Goal: Obtain resource: Obtain resource

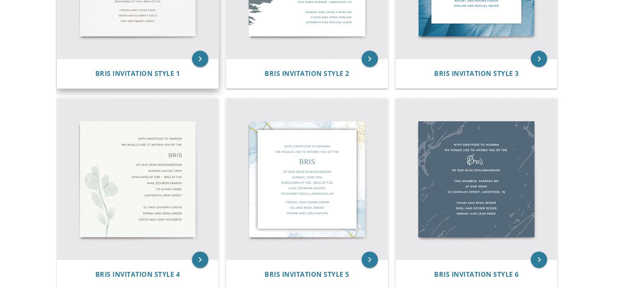
scroll to position [283, 0]
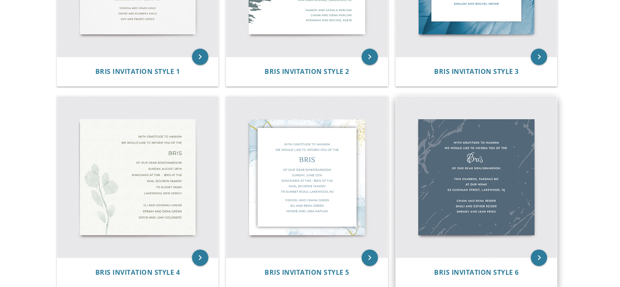
click at [500, 209] on img at bounding box center [476, 176] width 161 height 161
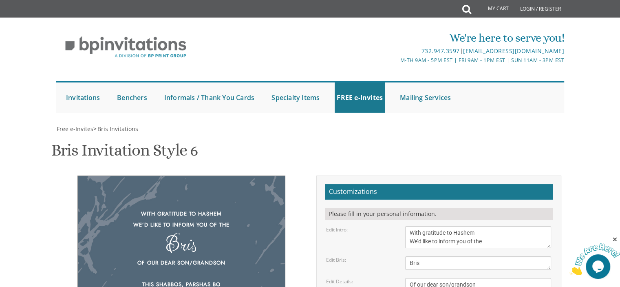
scroll to position [163, 0]
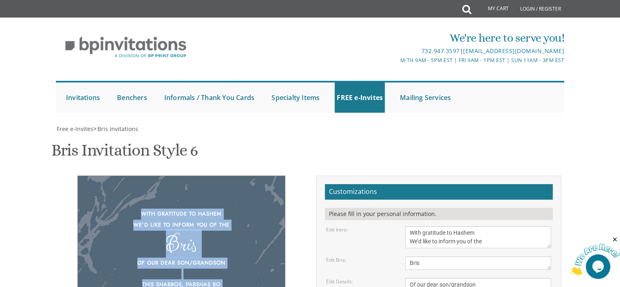
drag, startPoint x: 225, startPoint y: 189, endPoint x: 138, endPoint y: 48, distance: 165.3
click at [138, 175] on div "With gratitude to Hashem We’d like to inform you of the Bris Of our dear son/gr…" at bounding box center [181, 278] width 208 height 206
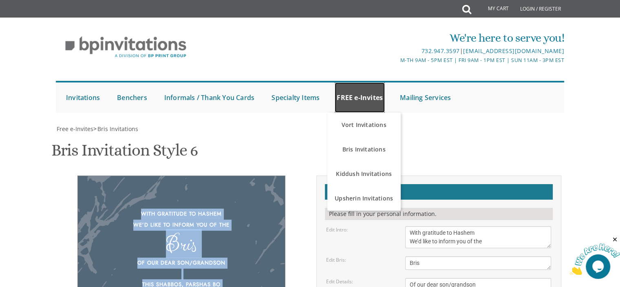
click at [371, 92] on link "FREE e-Invites" at bounding box center [360, 97] width 50 height 30
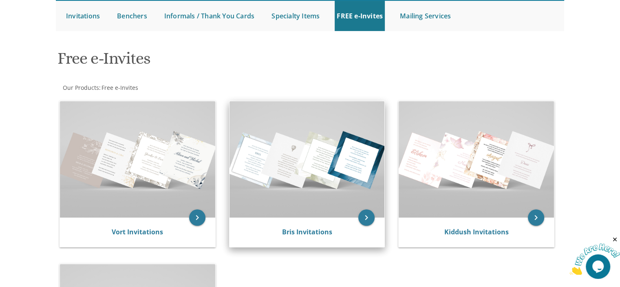
click at [345, 162] on img at bounding box center [307, 159] width 155 height 116
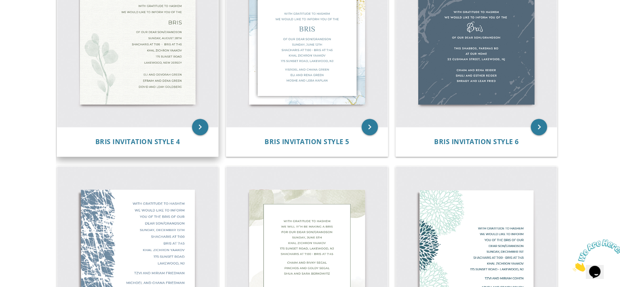
scroll to position [408, 0]
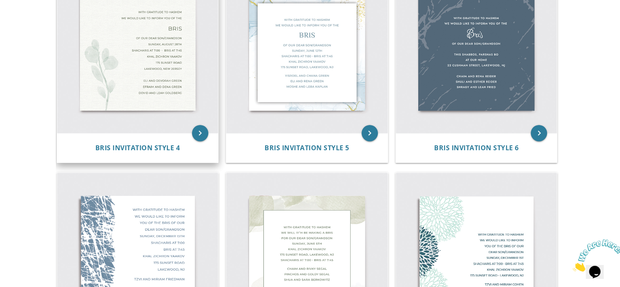
click at [146, 96] on img at bounding box center [137, 52] width 161 height 161
click at [197, 133] on icon "keyboard_arrow_right" at bounding box center [200, 133] width 16 height 16
click at [176, 155] on div "Bris Invitation Style 4" at bounding box center [137, 147] width 161 height 29
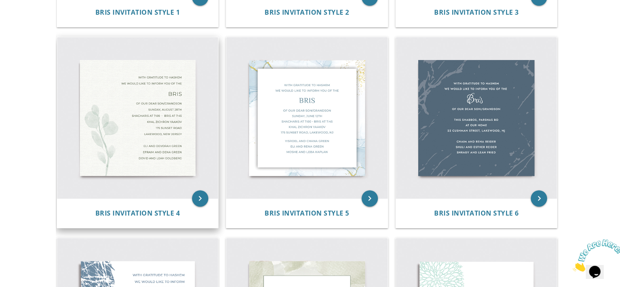
scroll to position [285, 0]
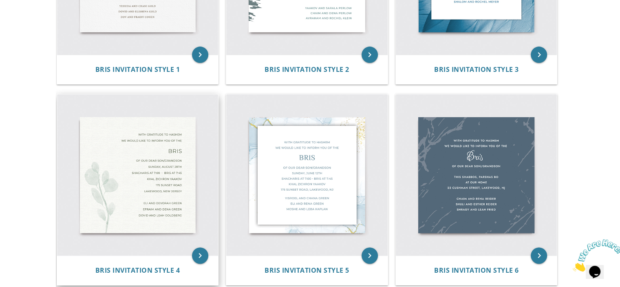
click at [142, 177] on img at bounding box center [137, 174] width 161 height 161
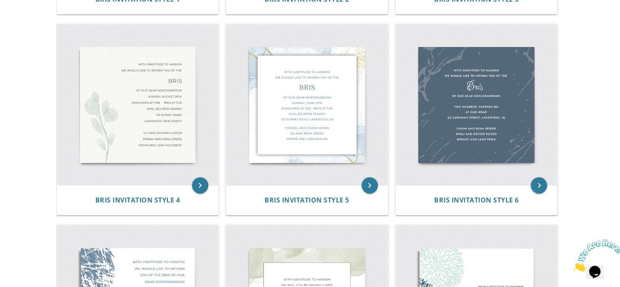
scroll to position [408, 0]
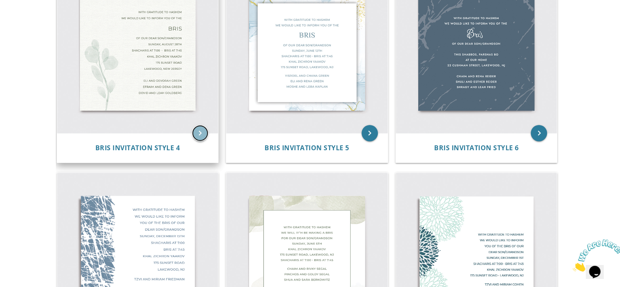
click at [194, 137] on icon "keyboard_arrow_right" at bounding box center [200, 133] width 16 height 16
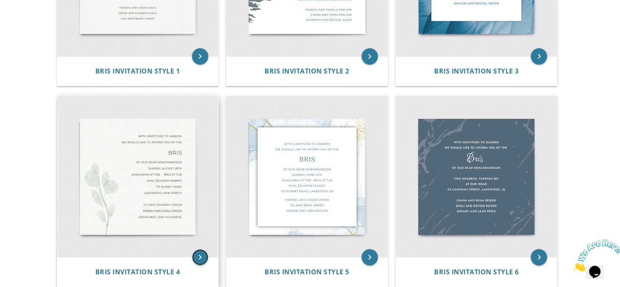
scroll to position [285, 0]
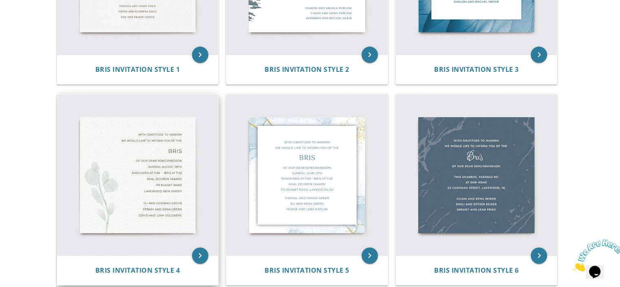
click at [118, 175] on img at bounding box center [137, 174] width 161 height 161
click at [197, 256] on icon "keyboard_arrow_right" at bounding box center [200, 255] width 16 height 16
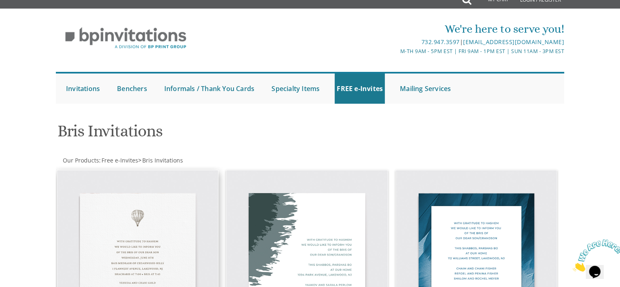
scroll to position [0, 0]
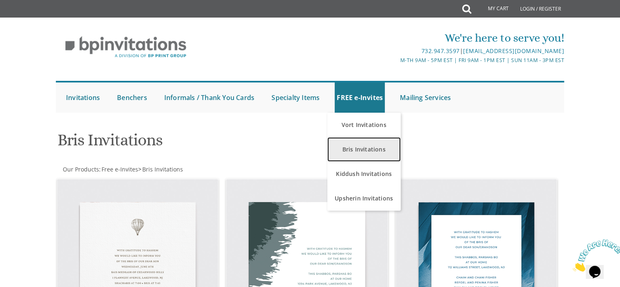
click at [370, 153] on link "Bris Invitations" at bounding box center [363, 149] width 73 height 24
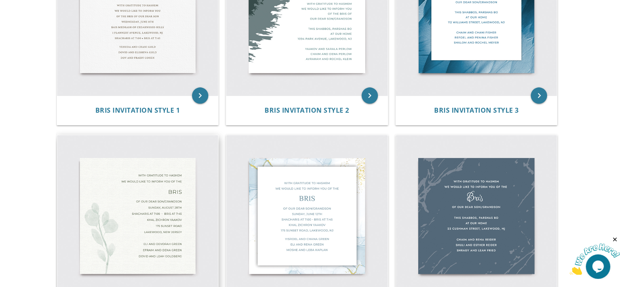
click at [183, 207] on img at bounding box center [137, 215] width 161 height 161
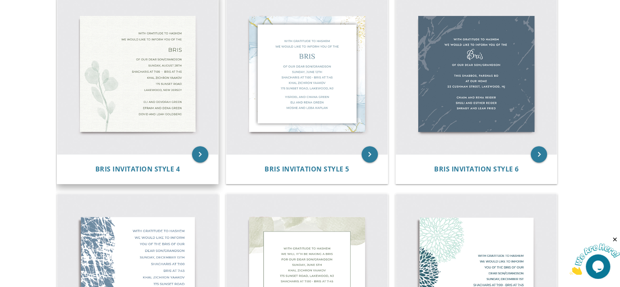
scroll to position [408, 0]
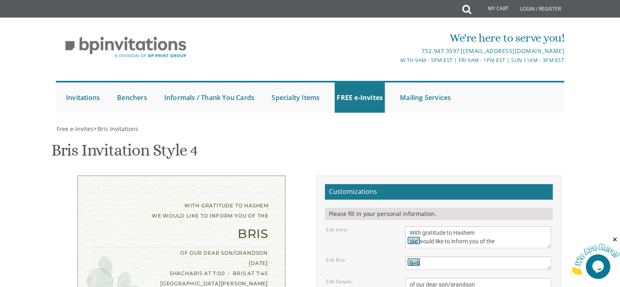
drag, startPoint x: 468, startPoint y: 210, endPoint x: 411, endPoint y: 215, distance: 57.3
drag, startPoint x: 489, startPoint y: 220, endPoint x: 410, endPoint y: 221, distance: 78.7
drag, startPoint x: 468, startPoint y: 230, endPoint x: 409, endPoint y: 228, distance: 58.7
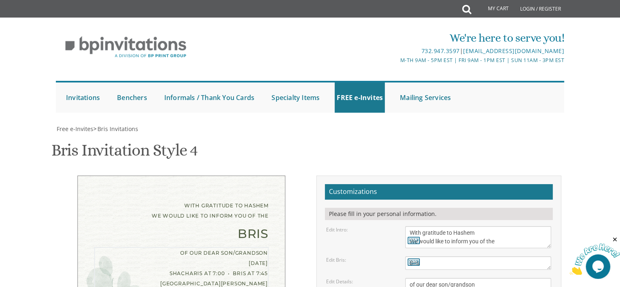
drag, startPoint x: 469, startPoint y: 245, endPoint x: 408, endPoint y: 238, distance: 61.1
type textarea "of our dear son/grandson This Shabbos, Parshas At our Home 112 Rosebank Street,…"
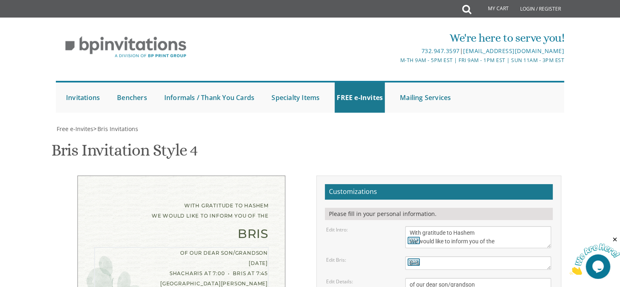
drag, startPoint x: 476, startPoint y: 199, endPoint x: 411, endPoint y: 194, distance: 65.9
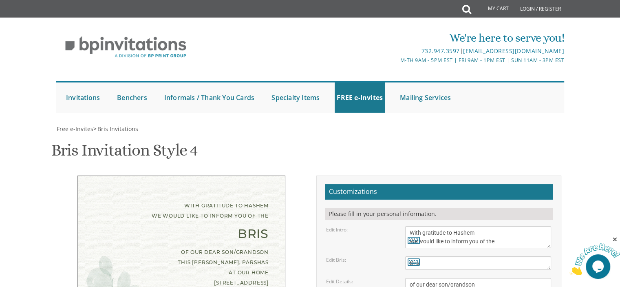
type textarea "Eliezer and Rivky Gettinger Re Moshe and Shiffy Gettinger Efraim and Chana Ziss…"
drag, startPoint x: 427, startPoint y: 176, endPoint x: 418, endPoint y: 272, distance: 97.1
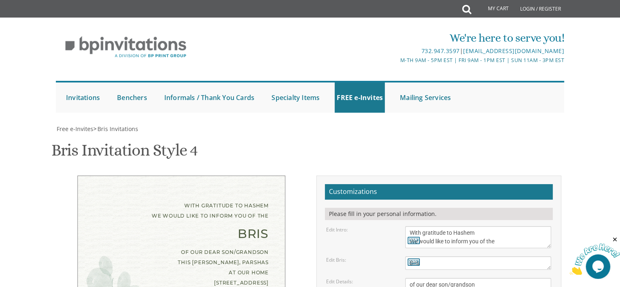
type textarea "Eliezer and Rivky Gettinger Re Moshe and Shiffy Gettinger Efraim and Chana Ziss…"
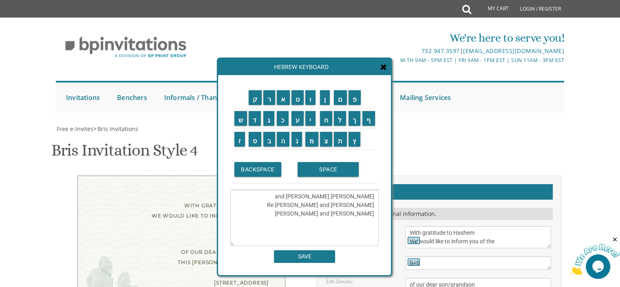
click at [387, 68] on icon at bounding box center [383, 67] width 7 height 8
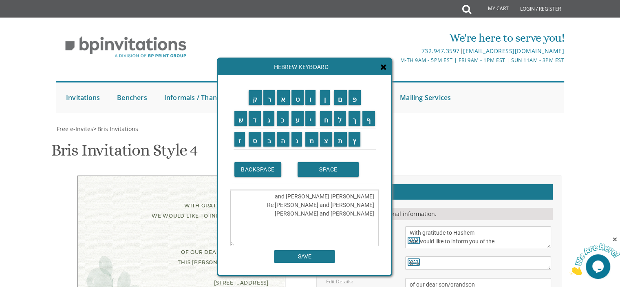
type textarea "Eliezer and Rivky Gettinger Rephoel Moshe and Shiffy Gettinger Efraim and Chana…"
click at [386, 71] on div "Hebrew Keyboard" at bounding box center [304, 67] width 173 height 16
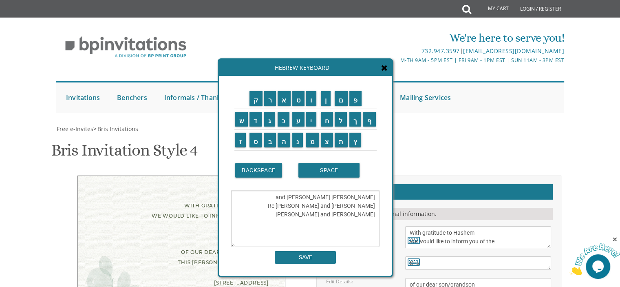
click at [387, 68] on icon at bounding box center [384, 68] width 7 height 8
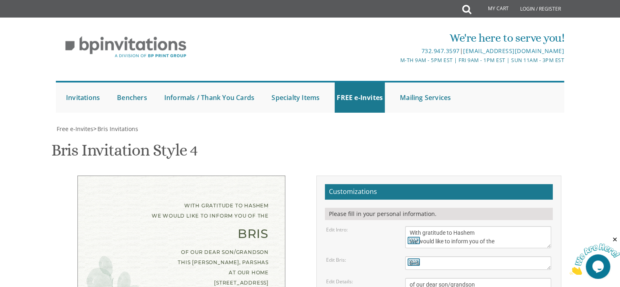
scroll to position [163, 0]
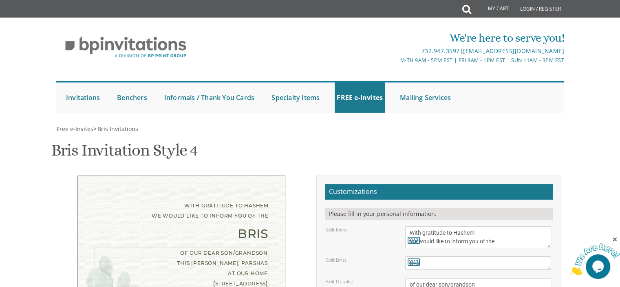
scroll to position [204, 0]
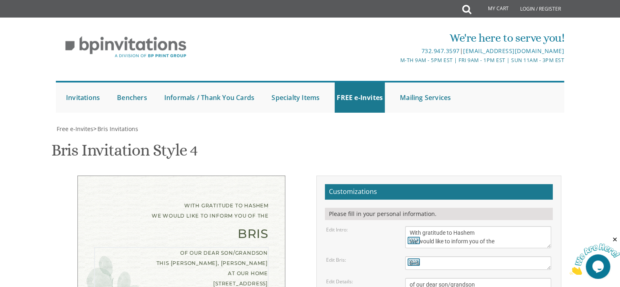
scroll to position [163, 0]
type textarea "of our dear son/grandson This Shabbos, Parshas Shoftim 11:15 At our Home 112 Ro…"
type textarea "Eliezer and Rivky Gettinger Rephael Moshe and Shifrah Gettinger Efraim and Chan…"
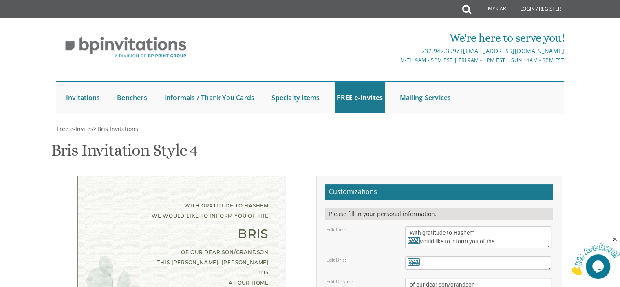
drag, startPoint x: 496, startPoint y: 187, endPoint x: 462, endPoint y: 188, distance: 34.7
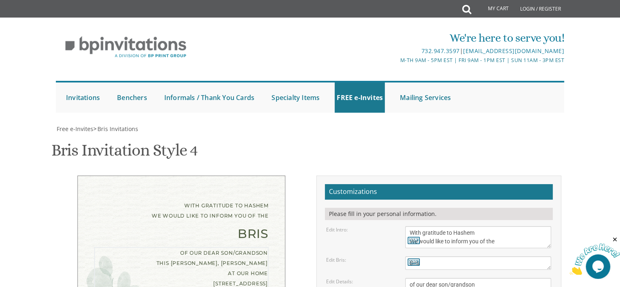
scroll to position [204, 0]
click at [243, 175] on div "With gratitude to Hashem We would like to inform you of the Bris of our dear so…" at bounding box center [181, 258] width 208 height 166
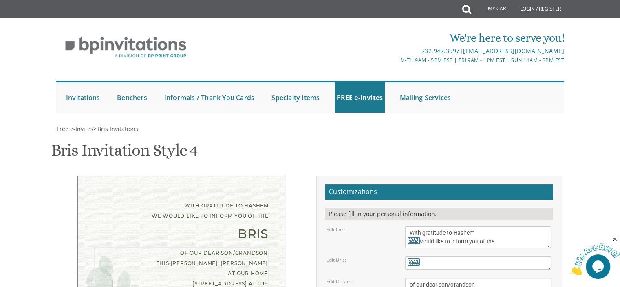
type textarea "of our dear son/grandson This Shabbos, Parshas Shoftim At our Home 112 Rosebank…"
type input "rivkygoldberg18@gmail.com"
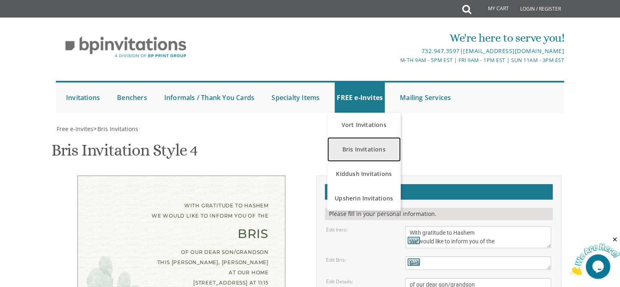
click at [360, 148] on link "Bris Invitations" at bounding box center [363, 149] width 73 height 24
